Goal: Information Seeking & Learning: Learn about a topic

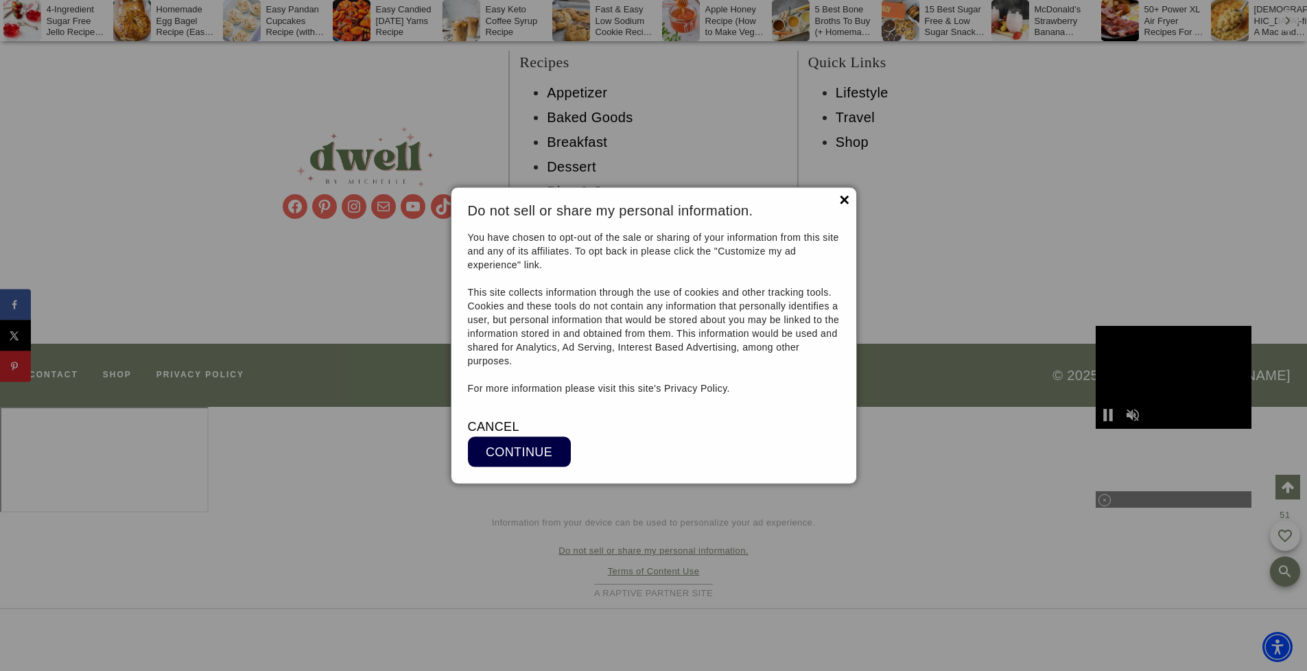
scroll to position [19223, 0]
